Goal: Task Accomplishment & Management: Manage account settings

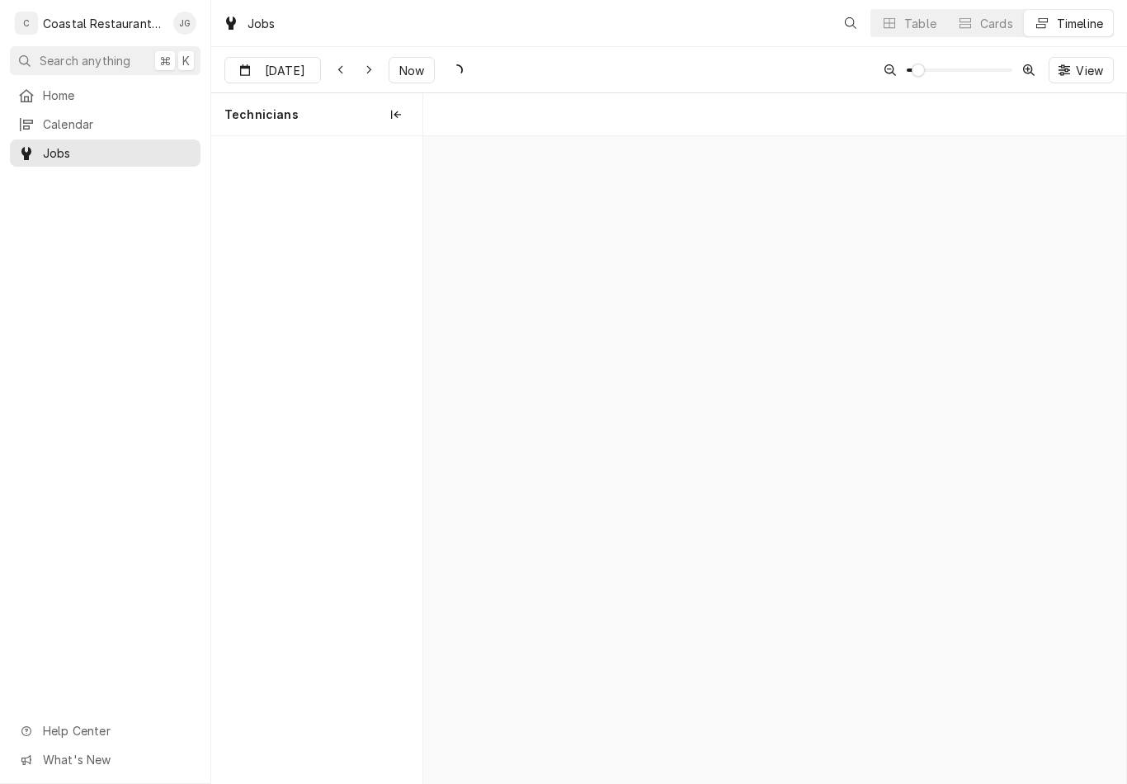
scroll to position [0, 13932]
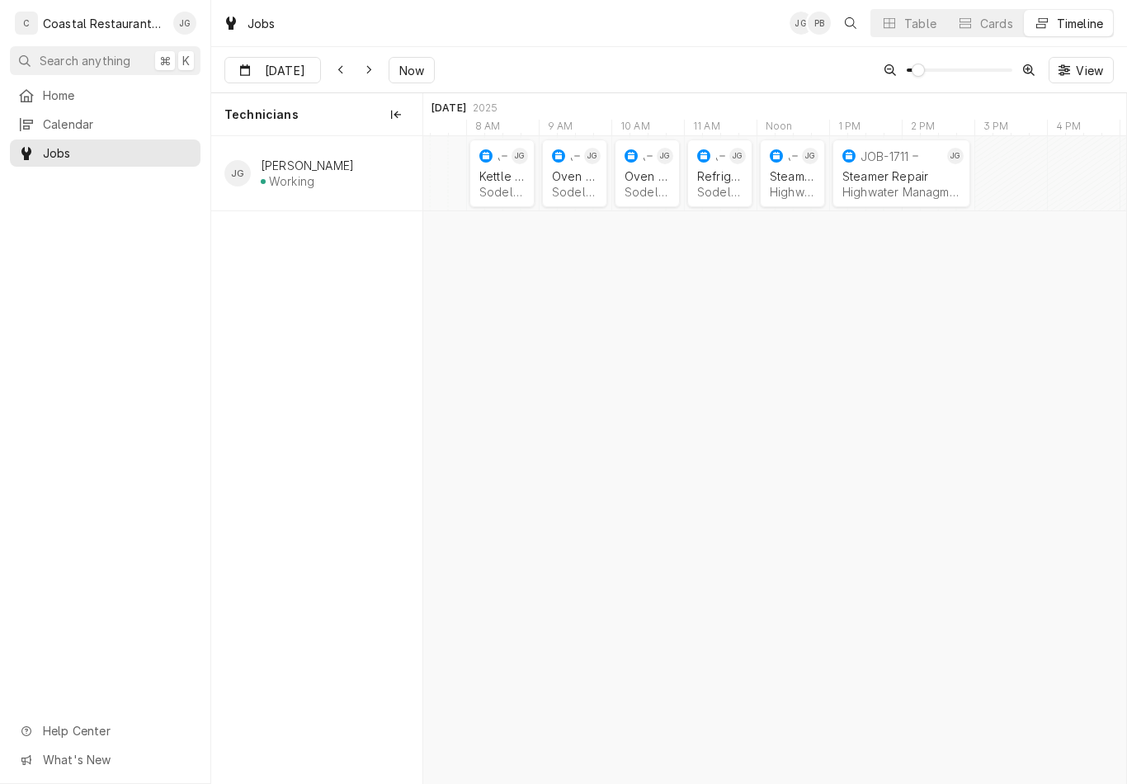
click at [714, 186] on div "Sodel Concepts | Bethany Beach, 19930" at bounding box center [719, 192] width 45 height 14
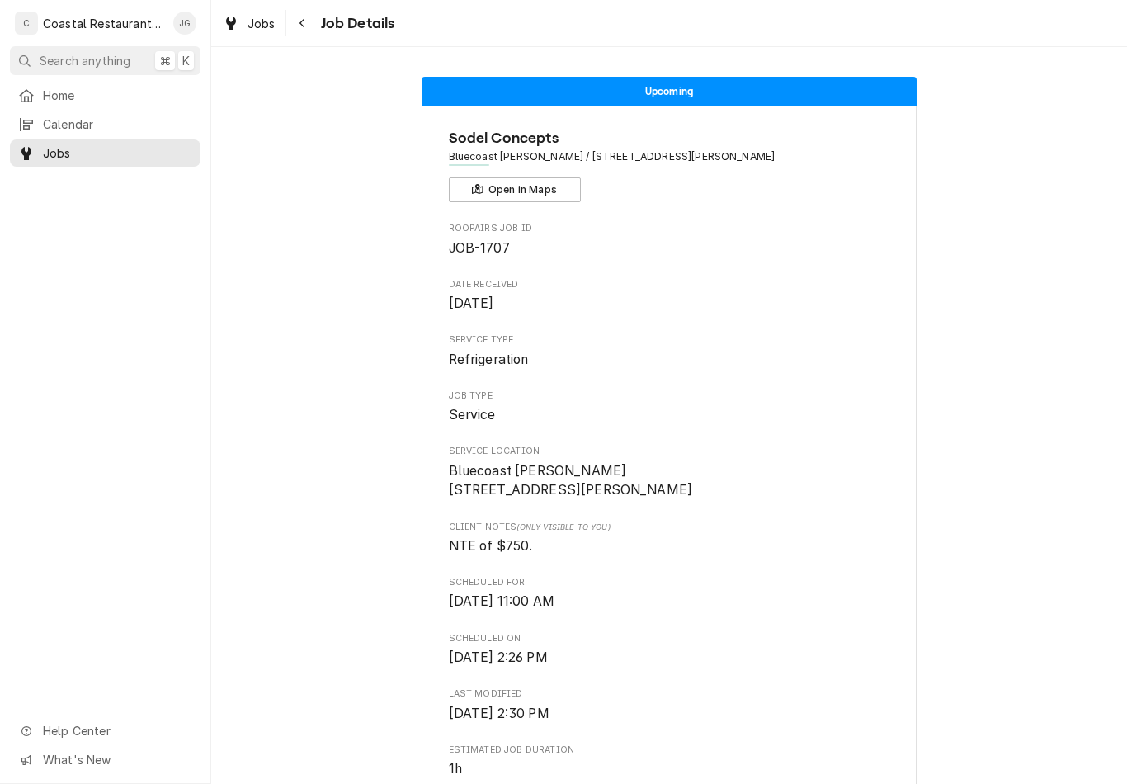
click at [112, 89] on span "Home" at bounding box center [117, 95] width 149 height 17
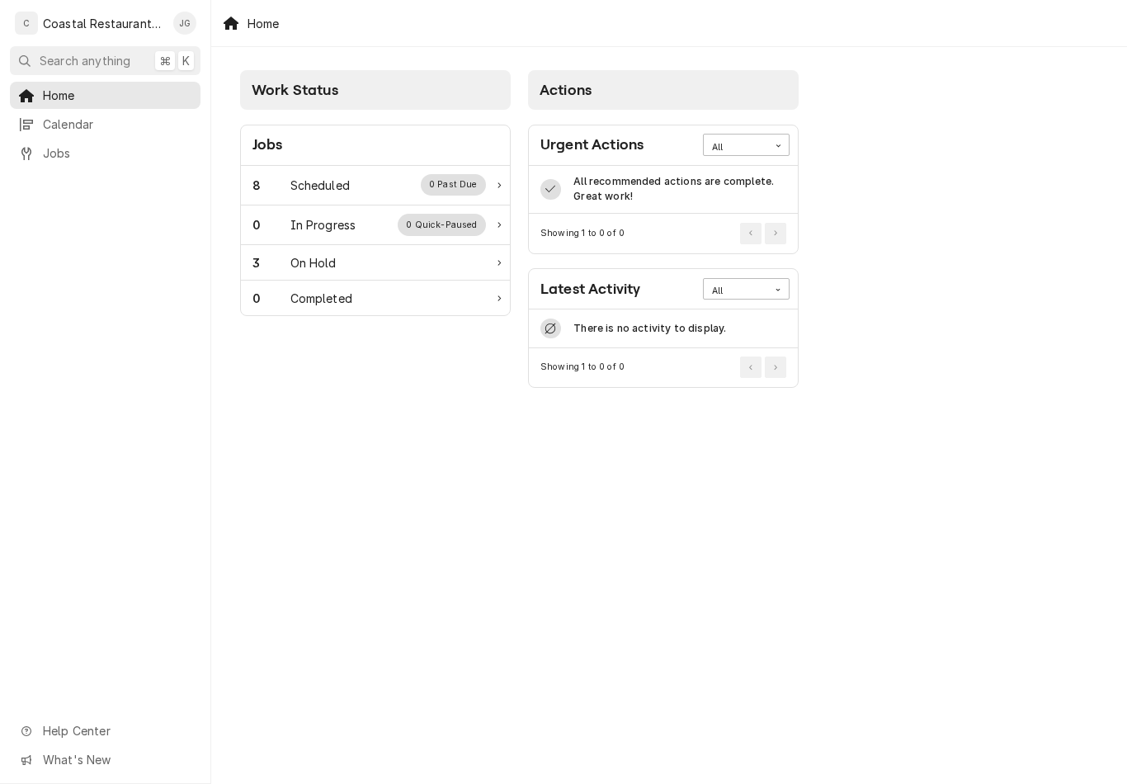
click at [384, 191] on div "8 Scheduled 0 Past Due" at bounding box center [368, 184] width 233 height 21
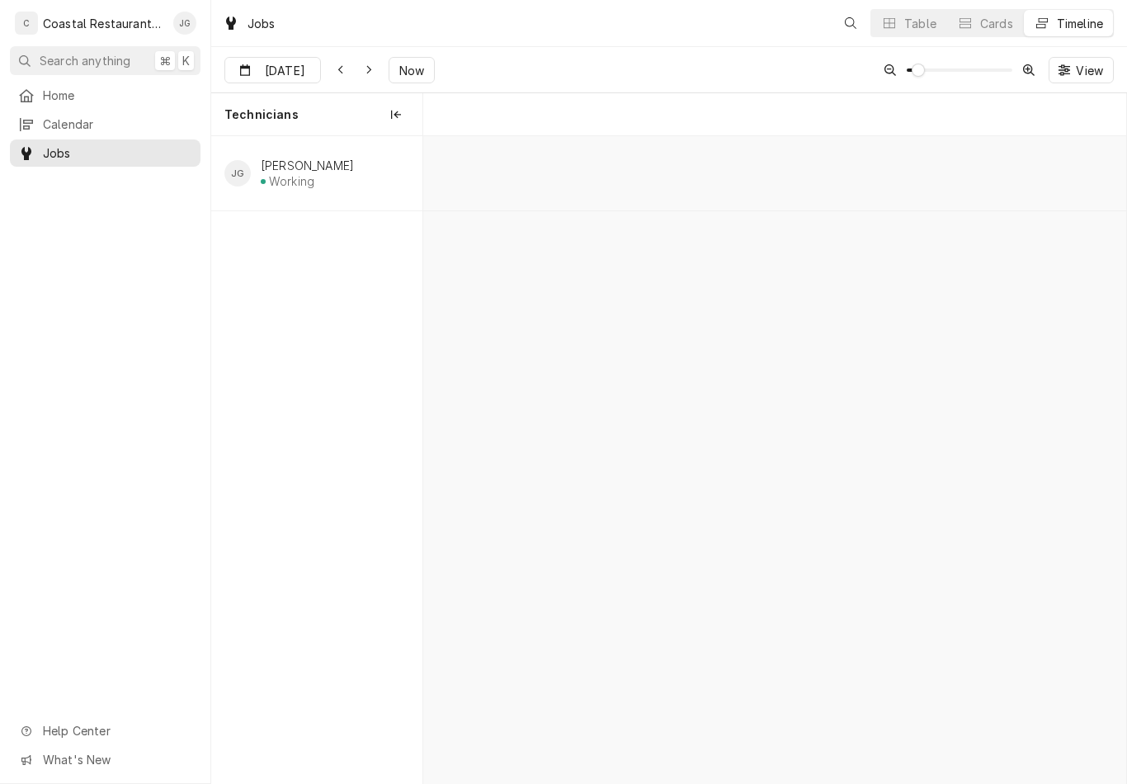
scroll to position [0, 13932]
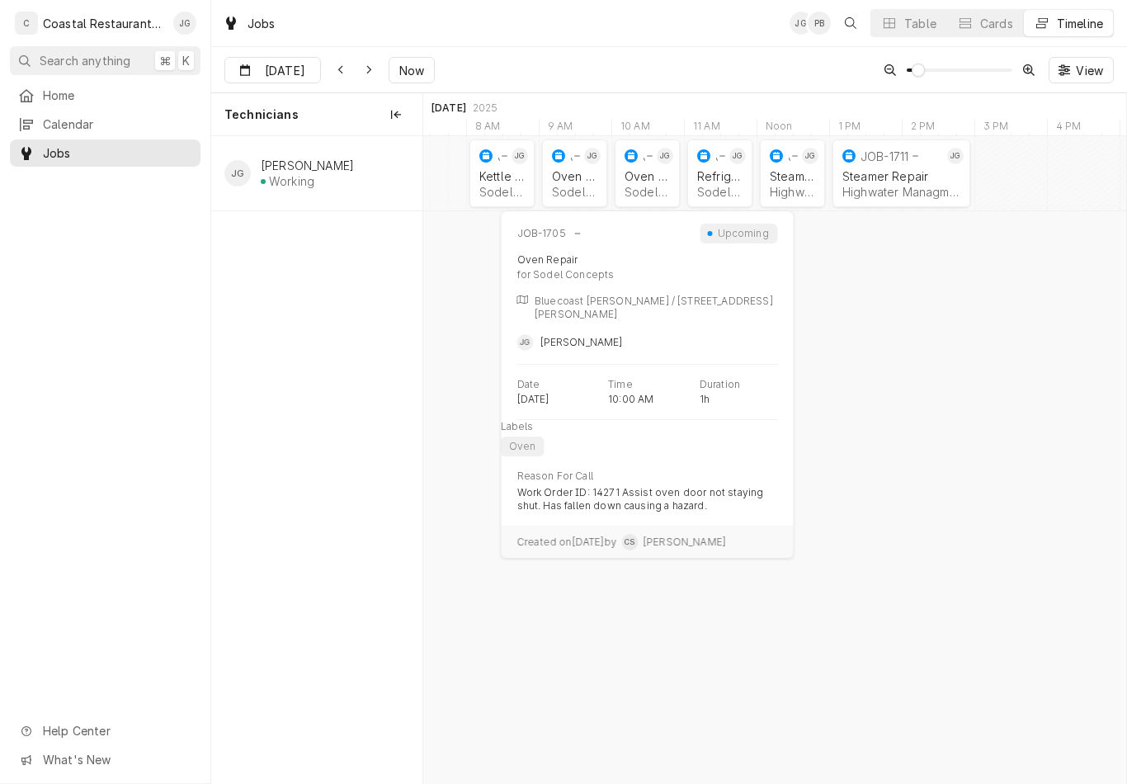
click at [654, 188] on div "Sodel Concepts | Bethany Beach, 19930" at bounding box center [647, 192] width 45 height 14
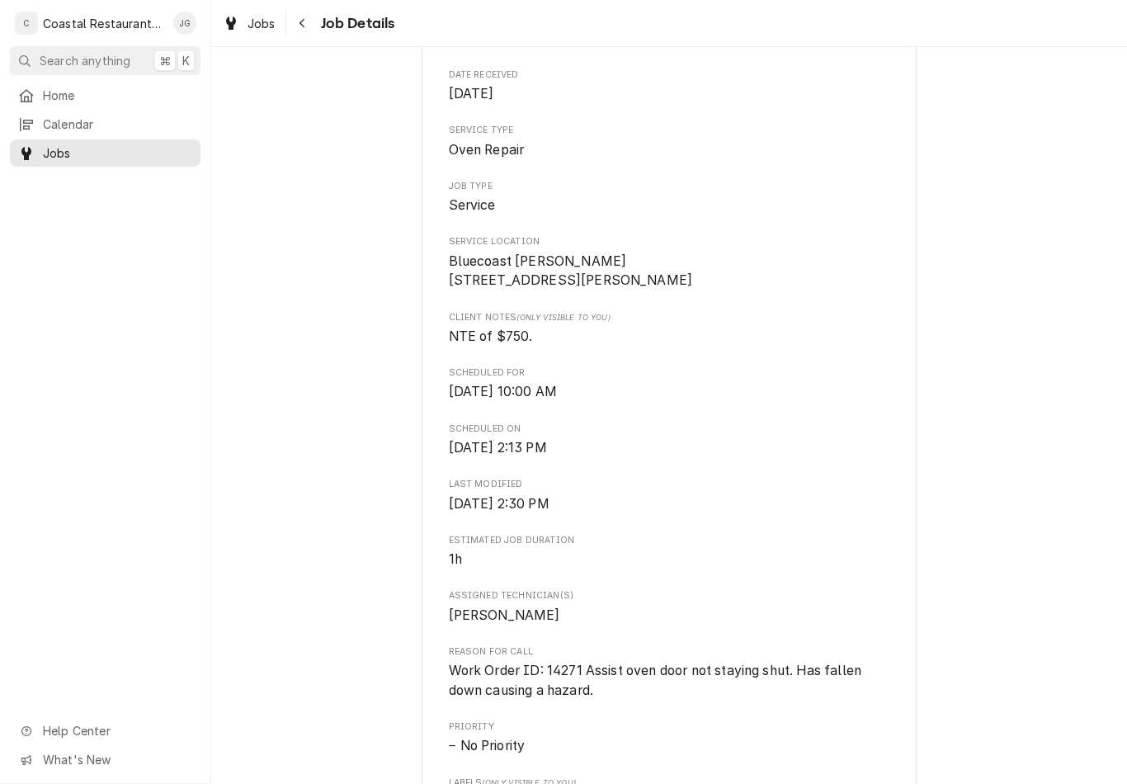
scroll to position [210, 0]
click at [126, 92] on span "Home" at bounding box center [117, 95] width 149 height 17
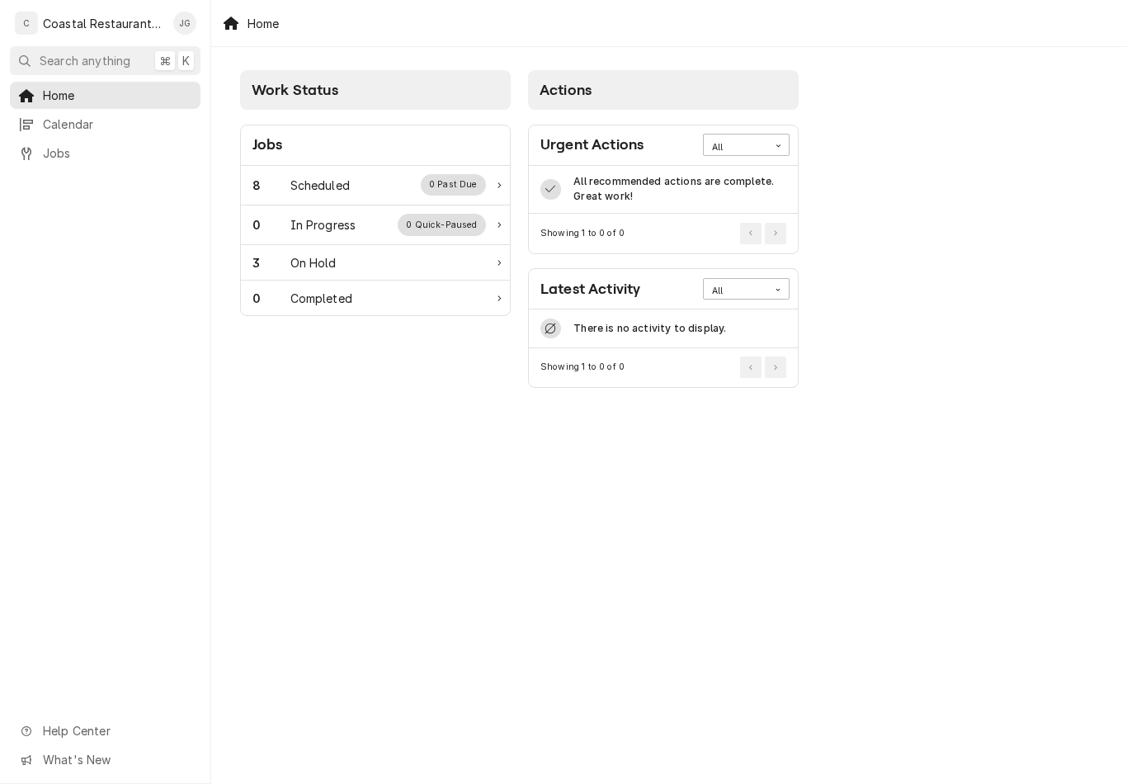
click at [370, 186] on div "8 Scheduled 0 Past Due" at bounding box center [368, 184] width 233 height 21
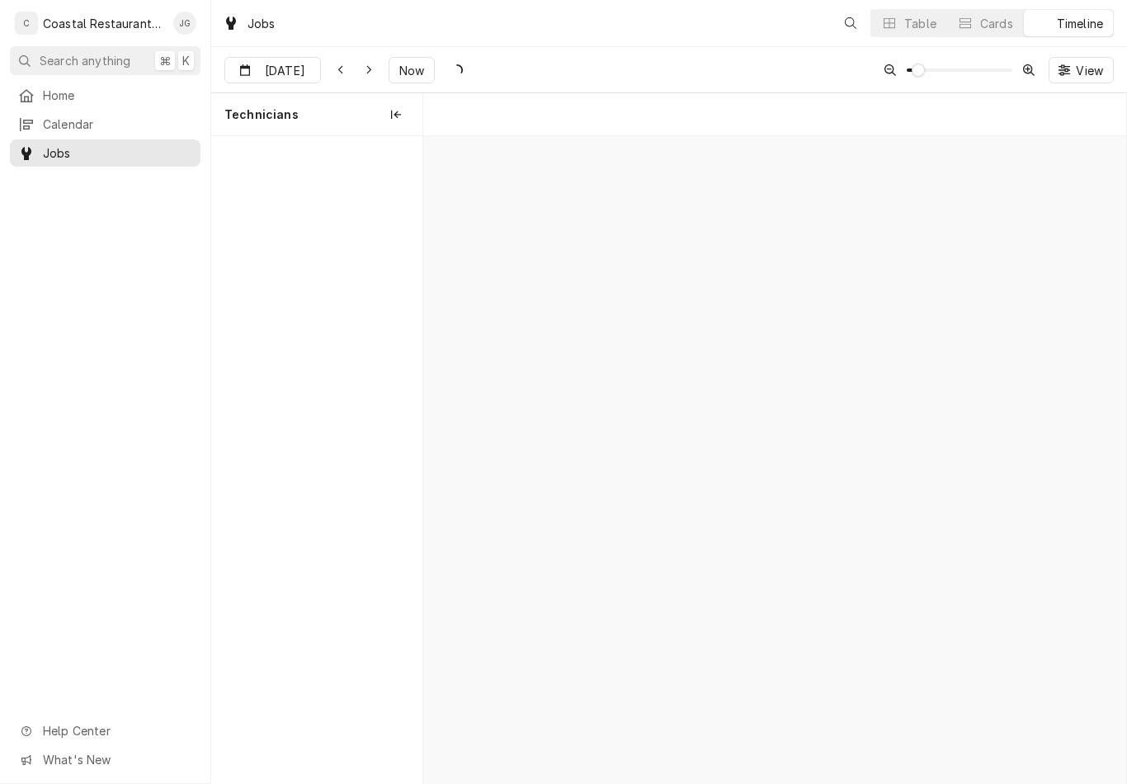
scroll to position [0, 13932]
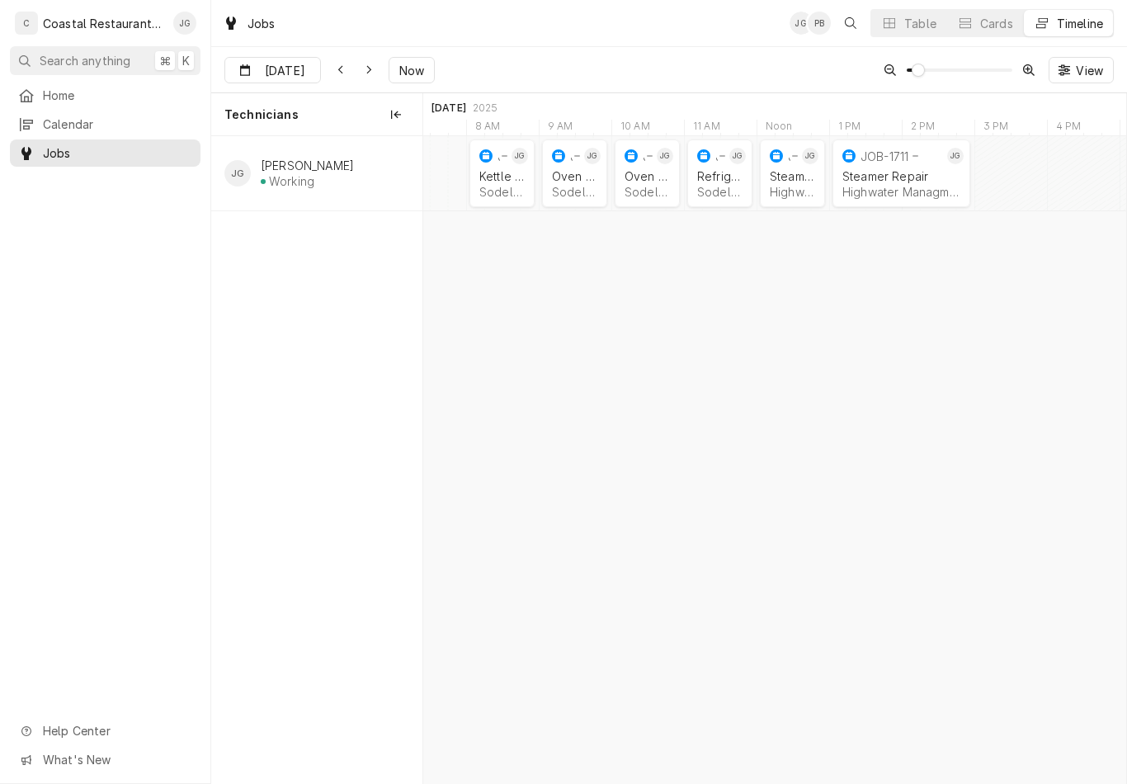
click at [574, 181] on div "Oven Repair" at bounding box center [574, 176] width 45 height 14
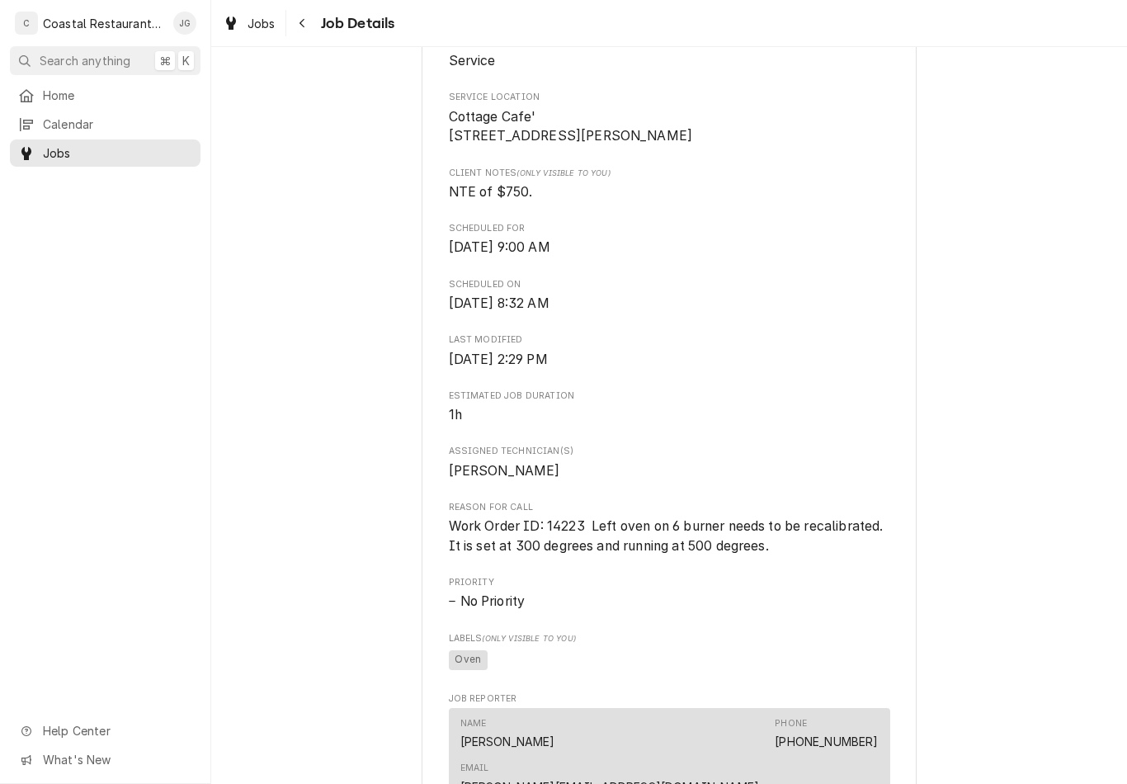
scroll to position [375, 0]
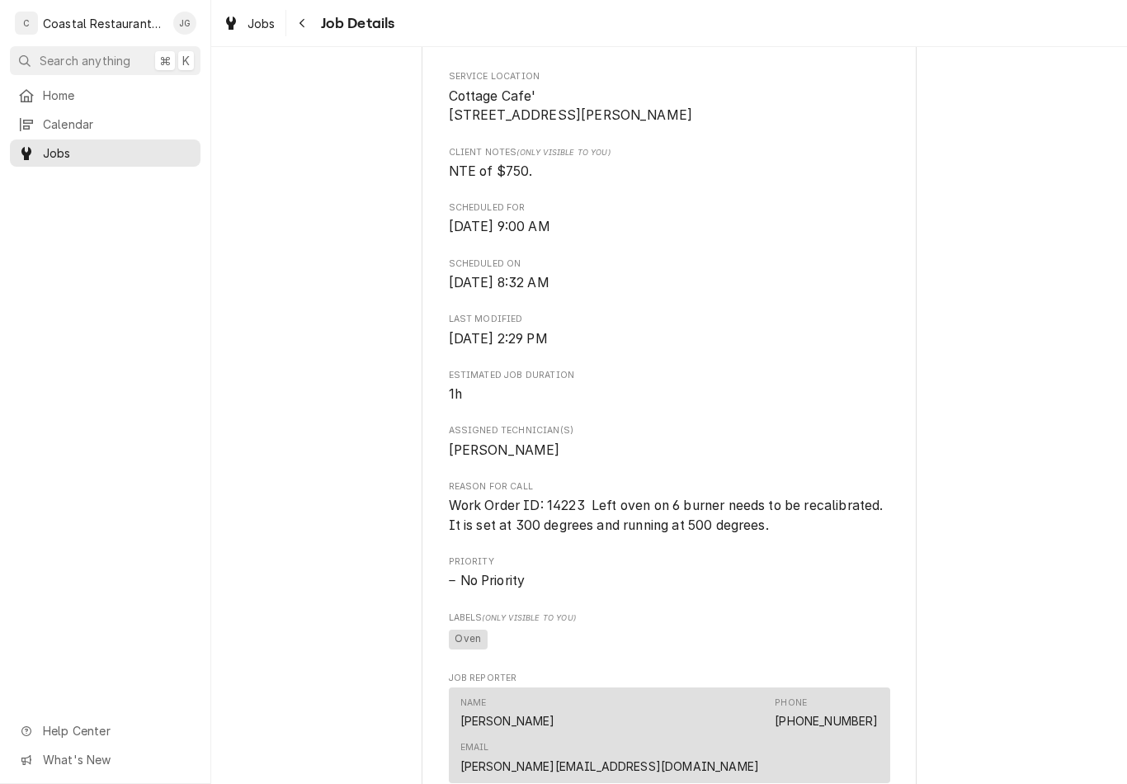
click at [139, 87] on span "Home" at bounding box center [117, 95] width 149 height 17
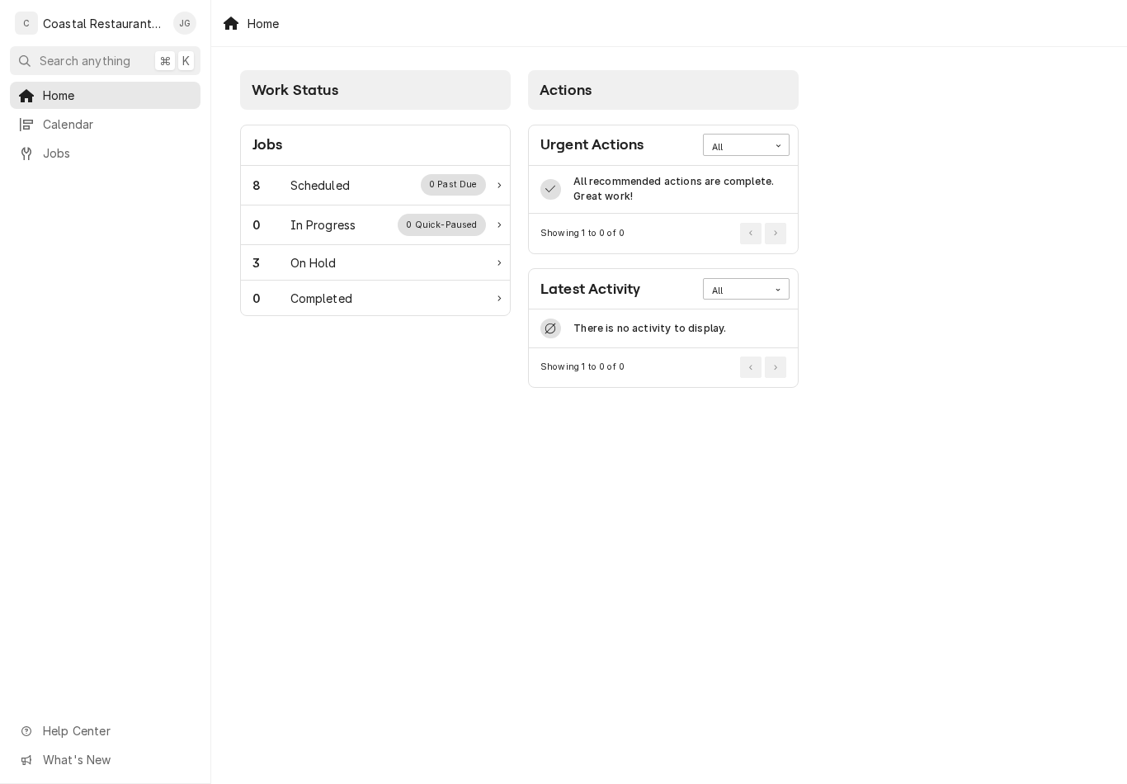
click at [379, 182] on div "8 Scheduled 0 Past Due" at bounding box center [368, 184] width 233 height 21
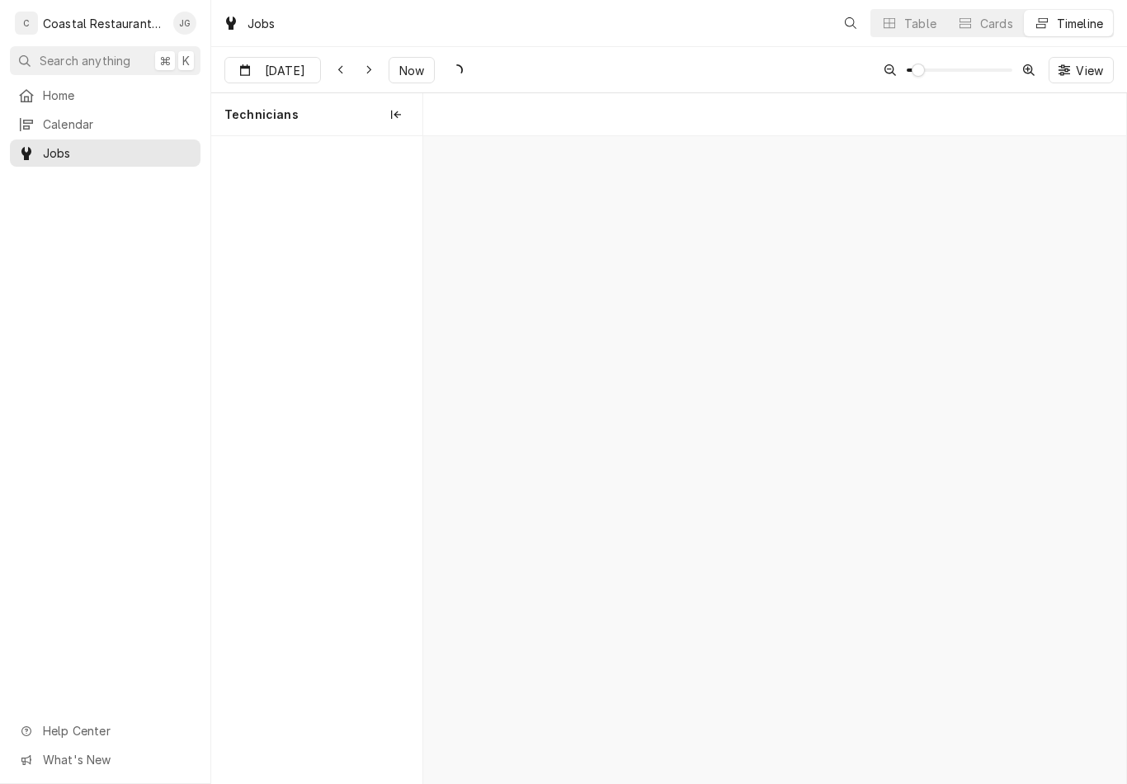
scroll to position [0, 13932]
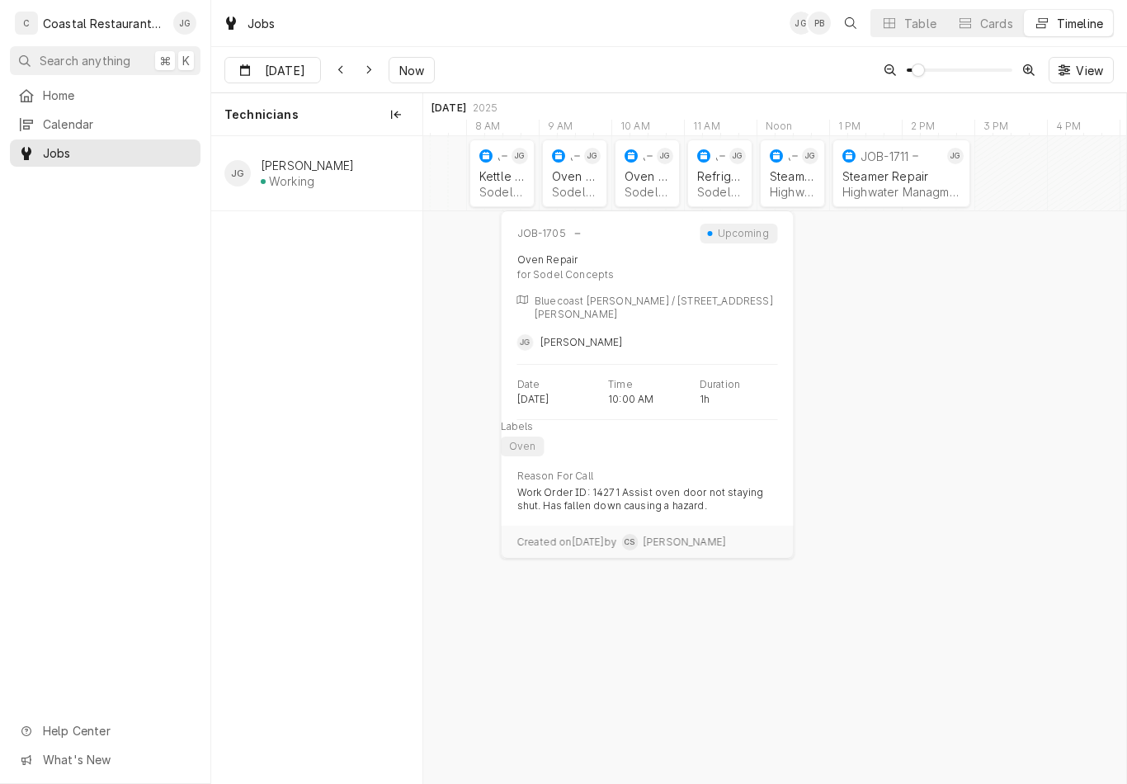
click at [641, 163] on div "JOB-1705" at bounding box center [636, 156] width 31 height 20
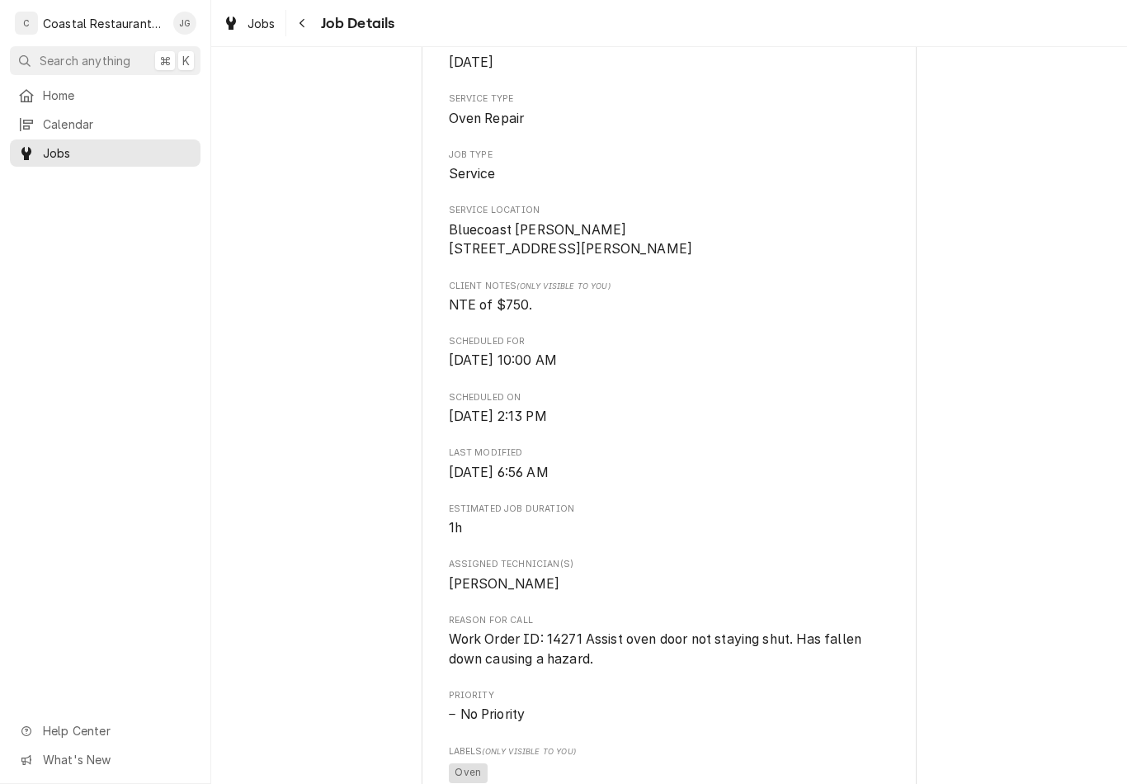
scroll to position [242, 0]
click at [72, 104] on link "Home" at bounding box center [105, 95] width 191 height 27
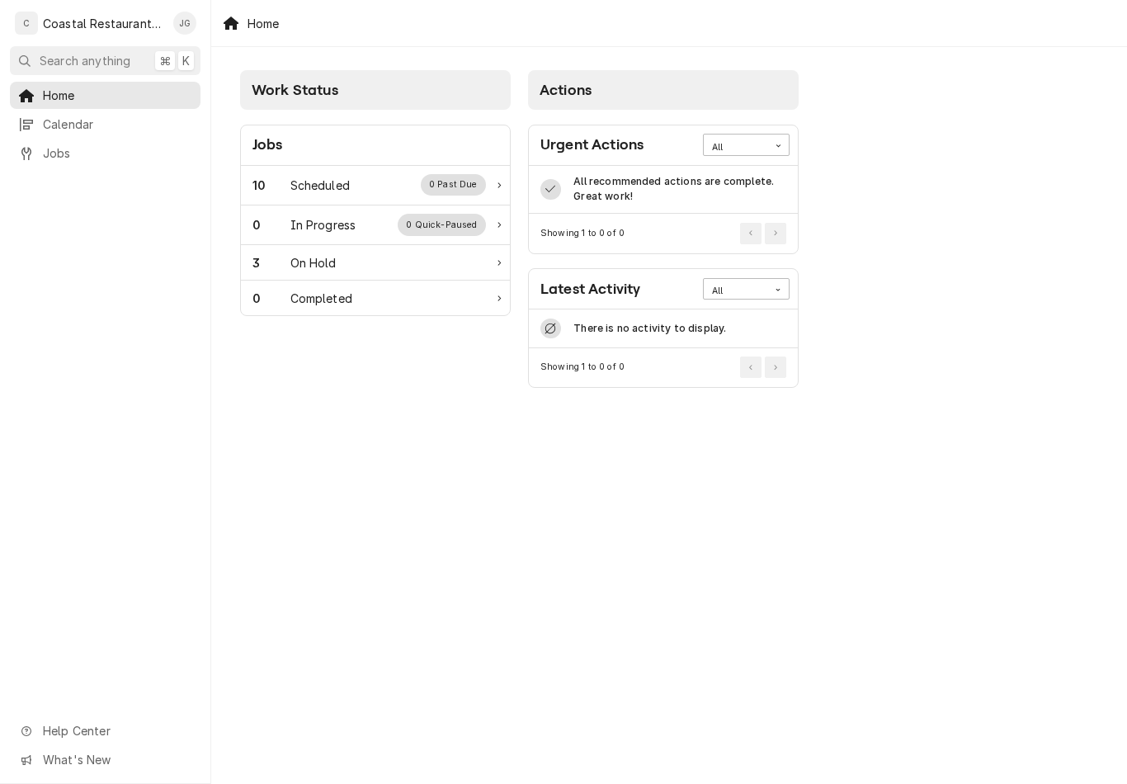
click at [338, 200] on div "10 Scheduled 0 Past Due" at bounding box center [375, 186] width 269 height 40
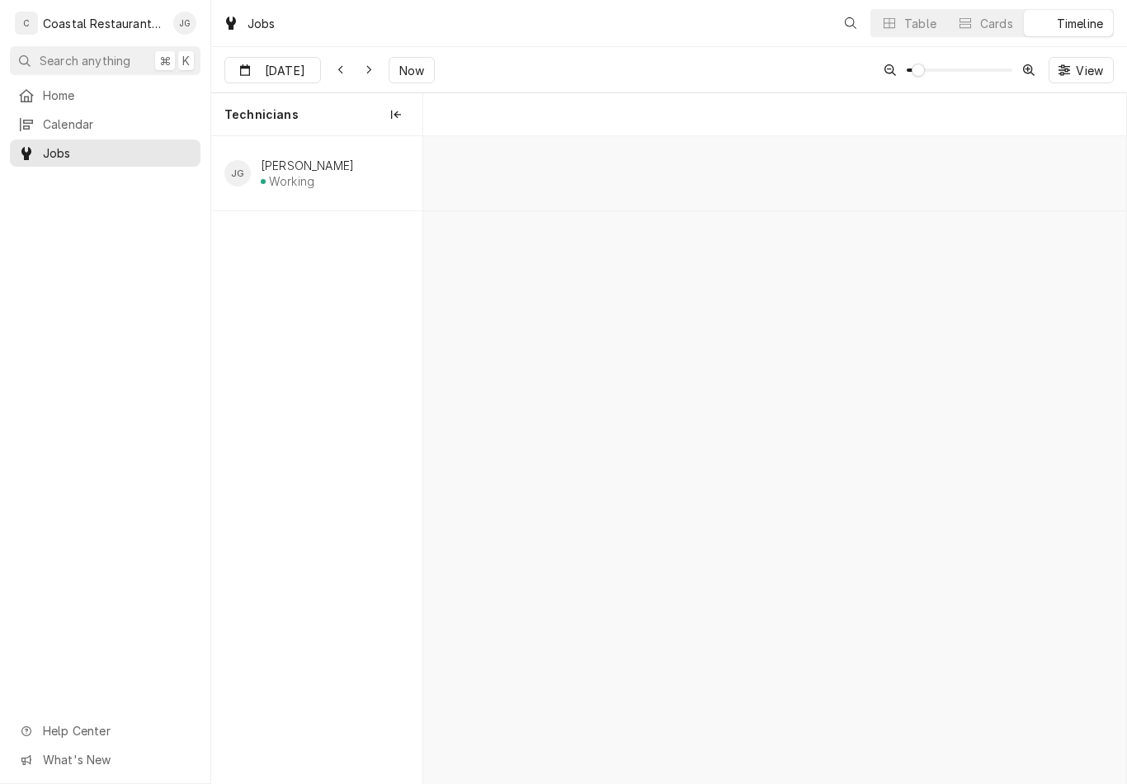
scroll to position [0, 13932]
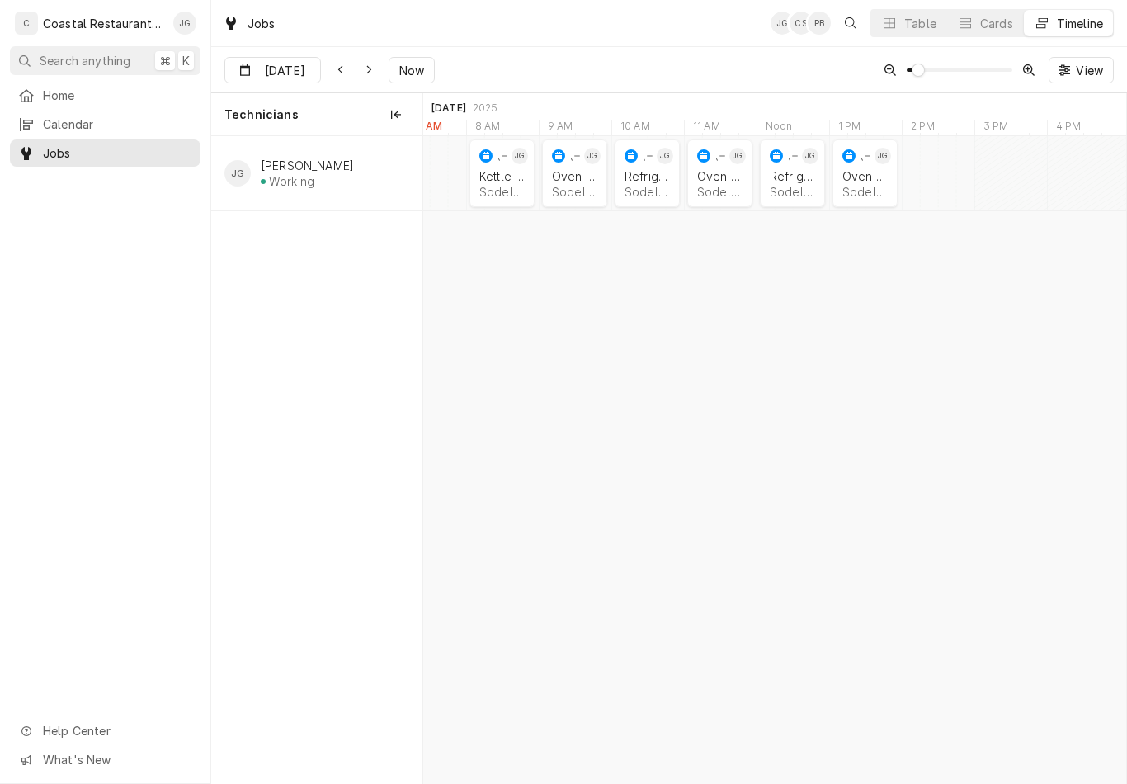
click at [797, 189] on div "Sodel Concepts | Bethany Beach, 19930" at bounding box center [792, 192] width 45 height 14
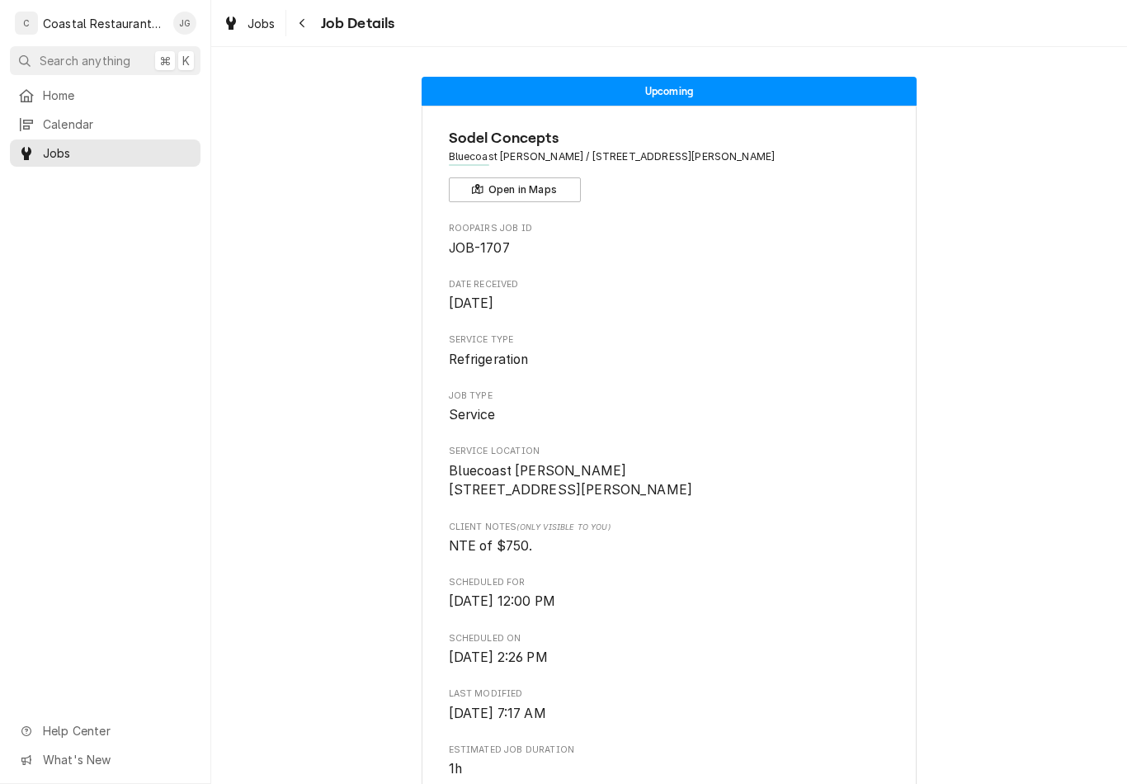
click at [124, 85] on div "Home" at bounding box center [105, 95] width 184 height 21
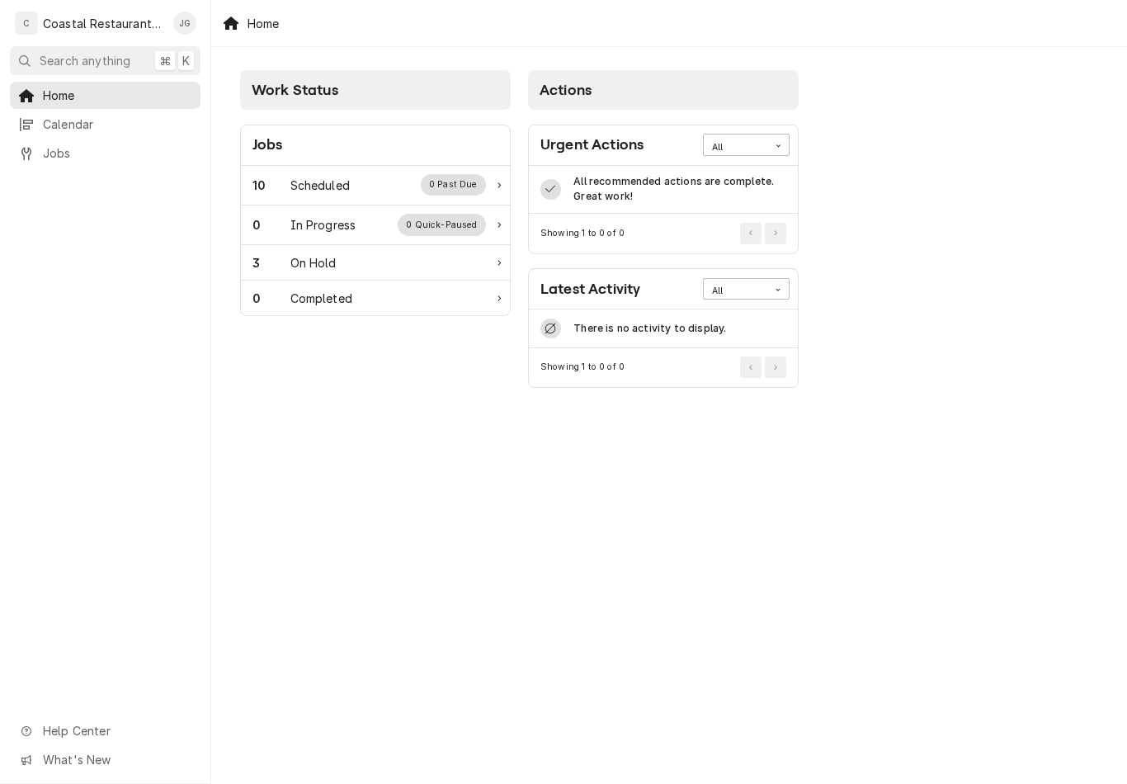
click at [346, 189] on div "Scheduled" at bounding box center [319, 185] width 59 height 17
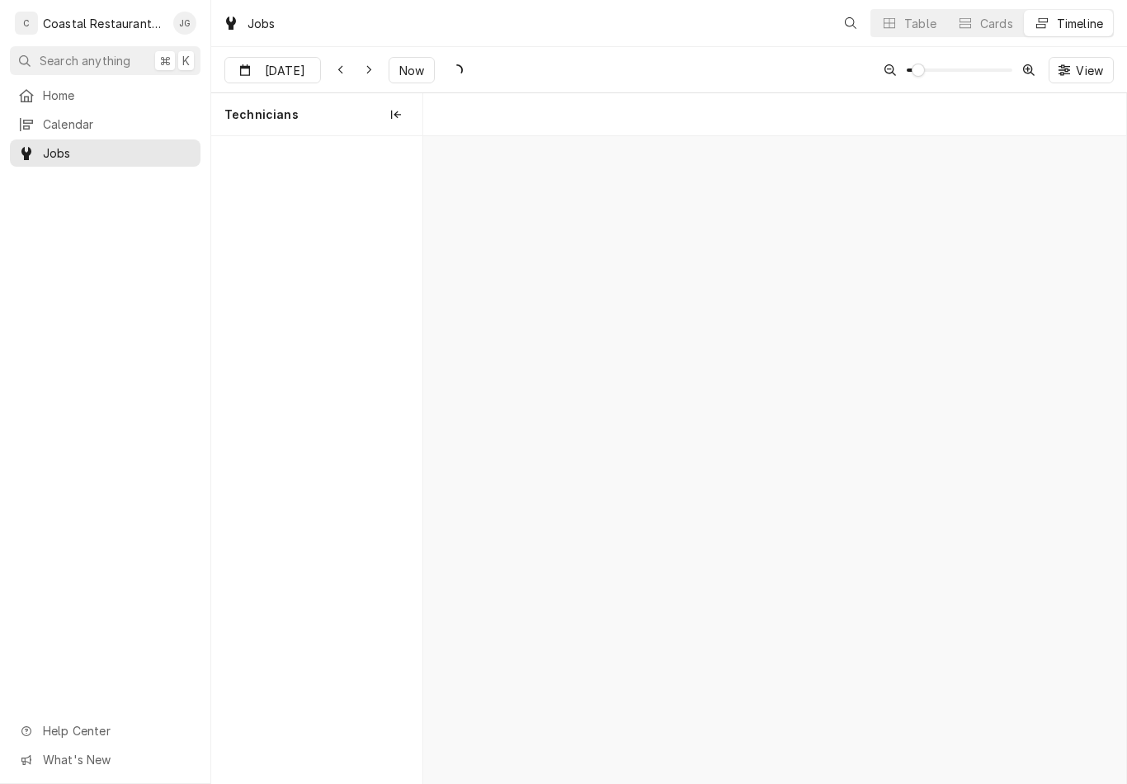
scroll to position [0, 13932]
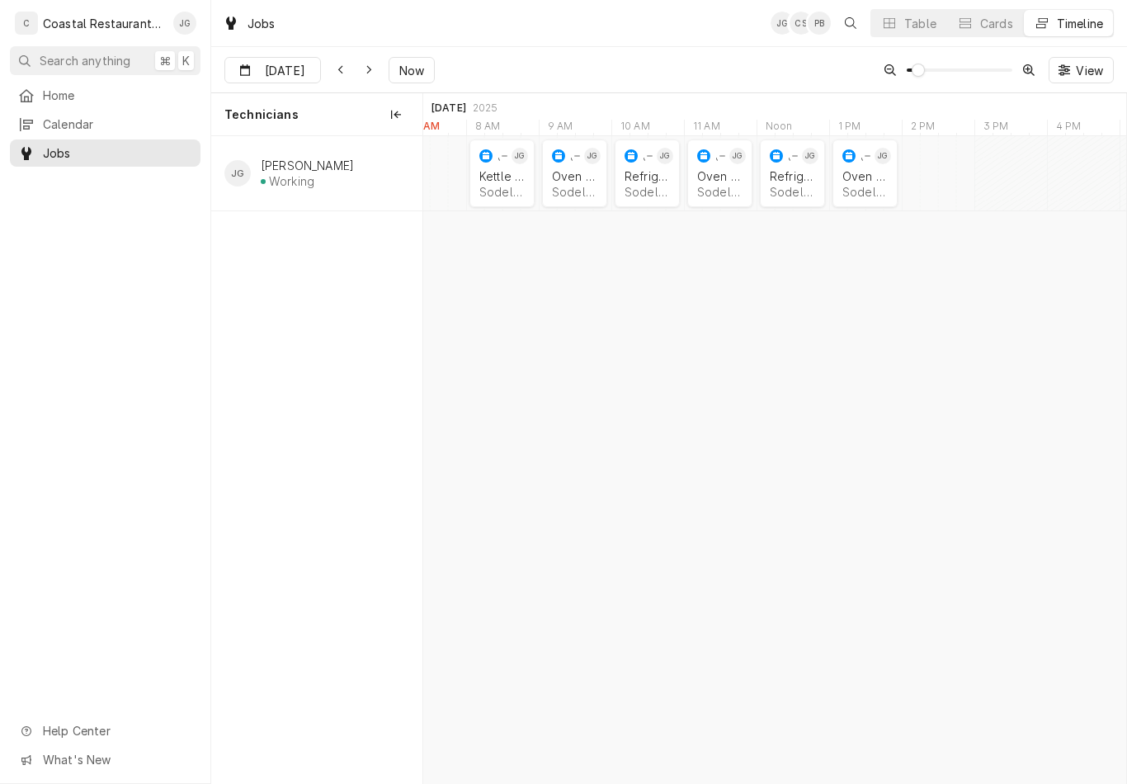
click at [860, 194] on div "Sodel Concepts | Ocean View, 19970" at bounding box center [864, 192] width 45 height 14
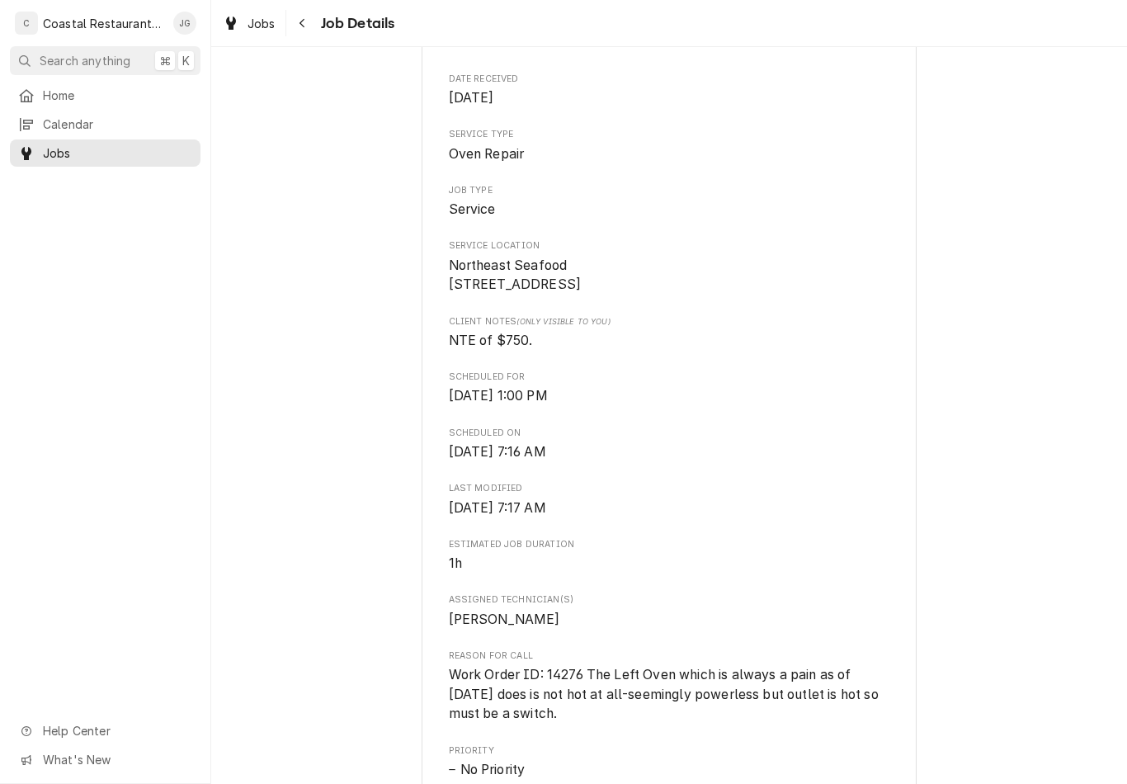
scroll to position [208, 0]
click at [111, 92] on span "Home" at bounding box center [117, 95] width 149 height 17
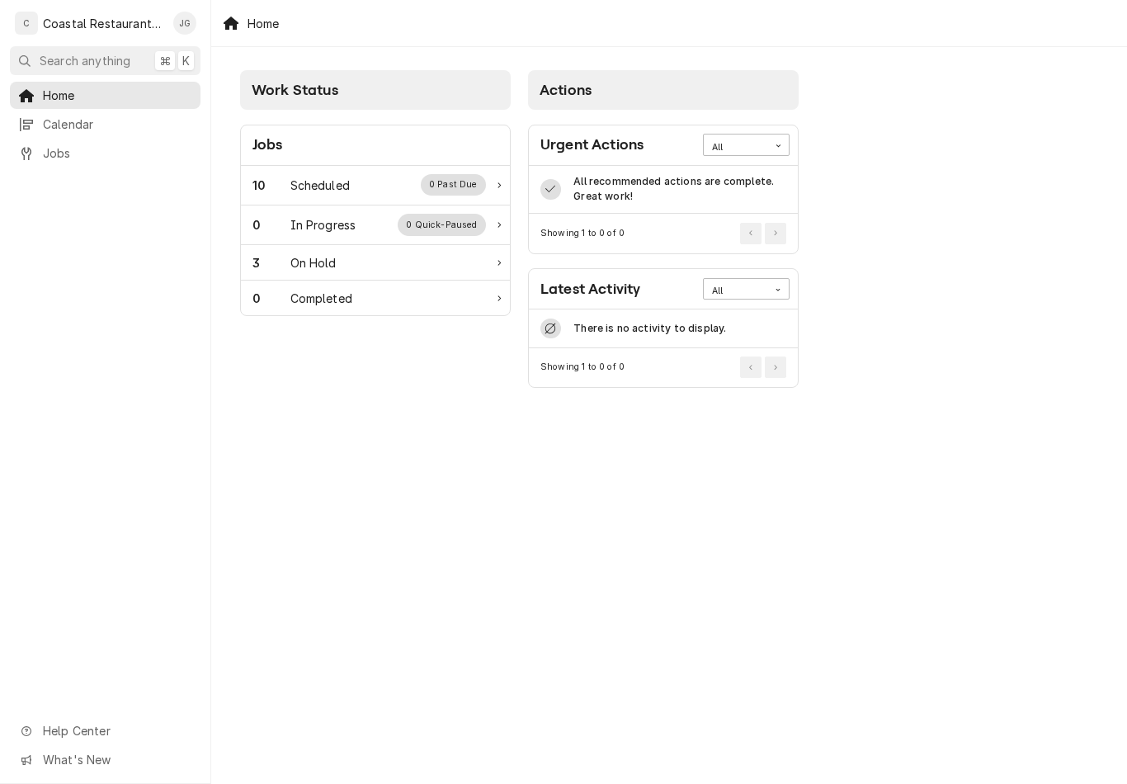
click at [371, 175] on div "10 Scheduled 0 Past Due" at bounding box center [368, 184] width 233 height 21
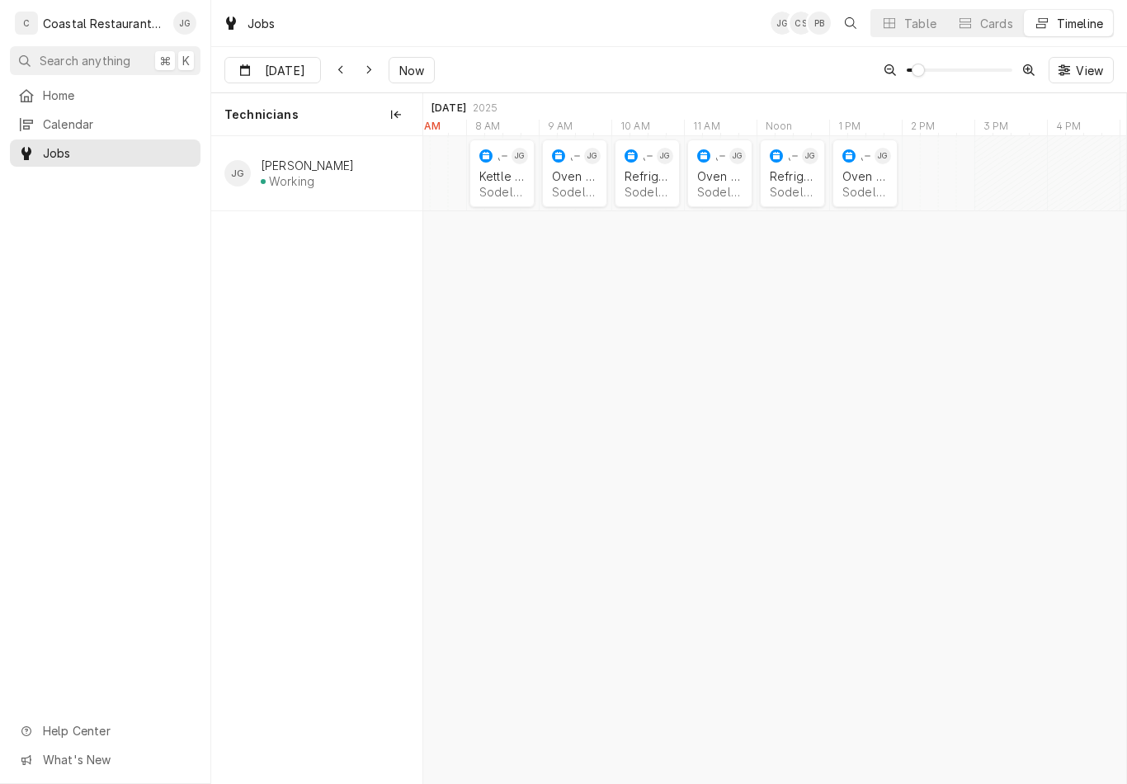
scroll to position [0, 13933]
click at [501, 187] on div "Sodel Concepts | Bethany Beach, 19930" at bounding box center [500, 192] width 45 height 14
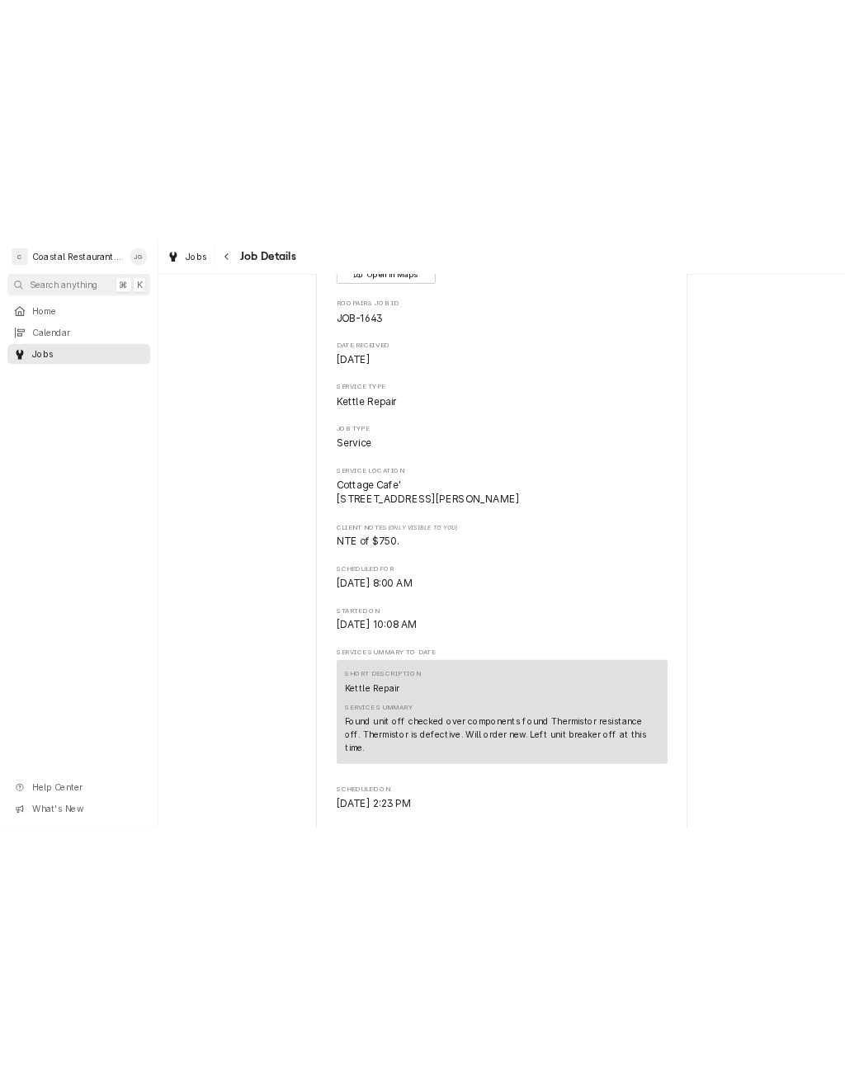
scroll to position [149, 0]
